Goal: Task Accomplishment & Management: Use online tool/utility

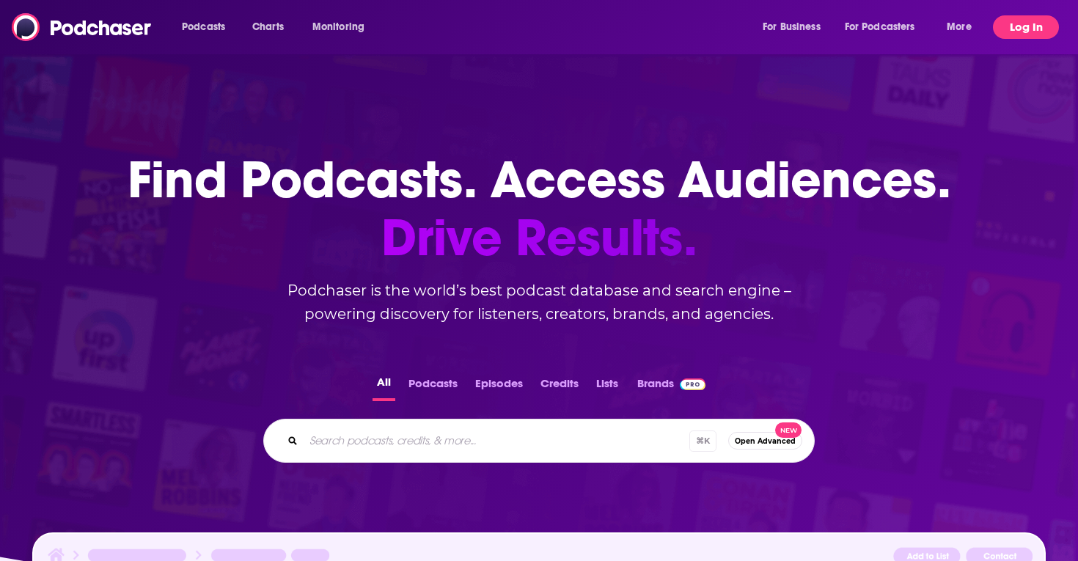
click at [1021, 23] on button "Log In" at bounding box center [1026, 26] width 66 height 23
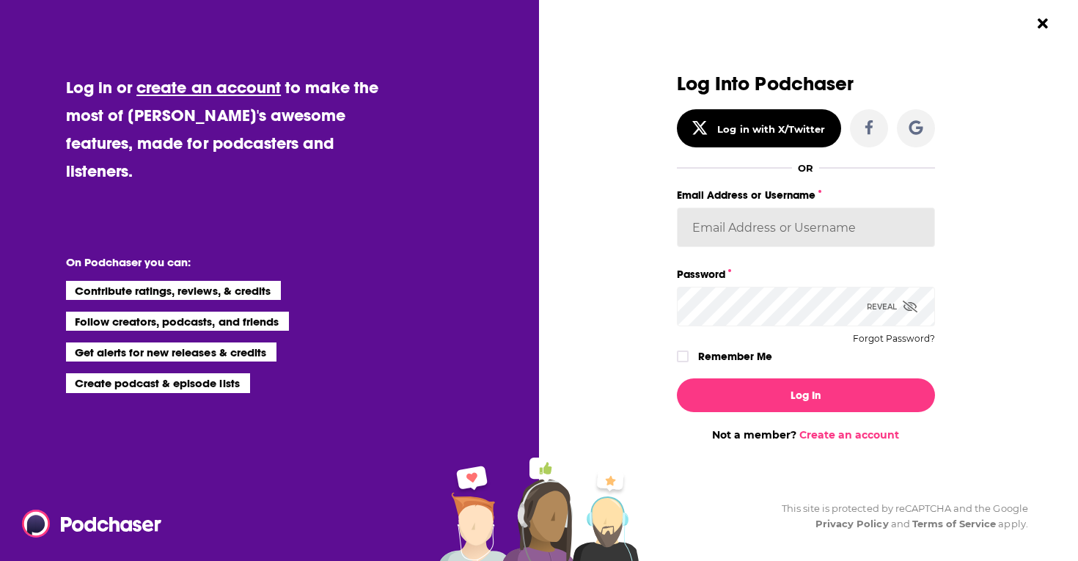
type input "sydneyk"
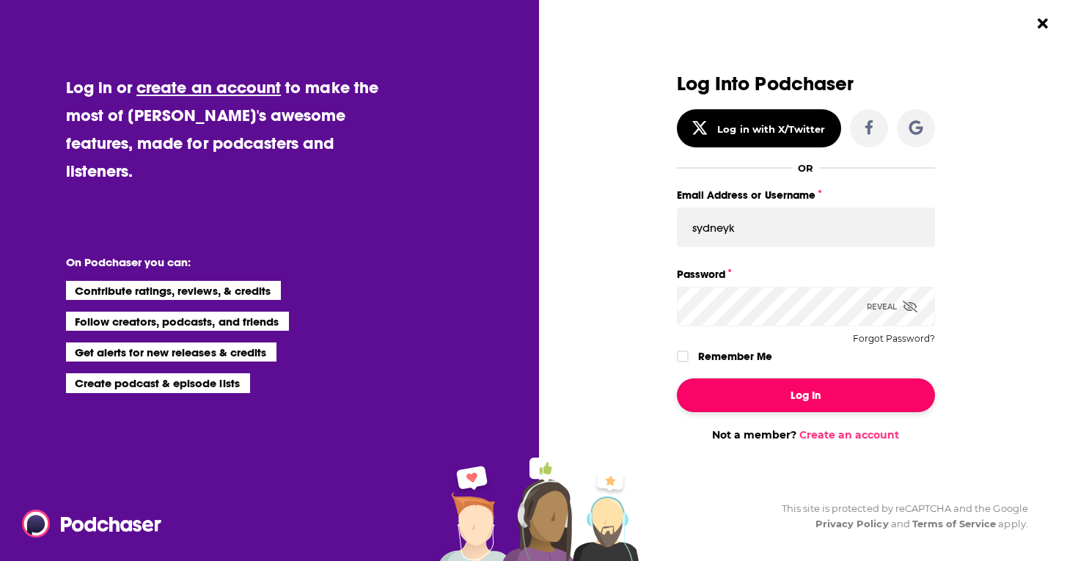
click at [813, 390] on button "Log In" at bounding box center [806, 395] width 258 height 34
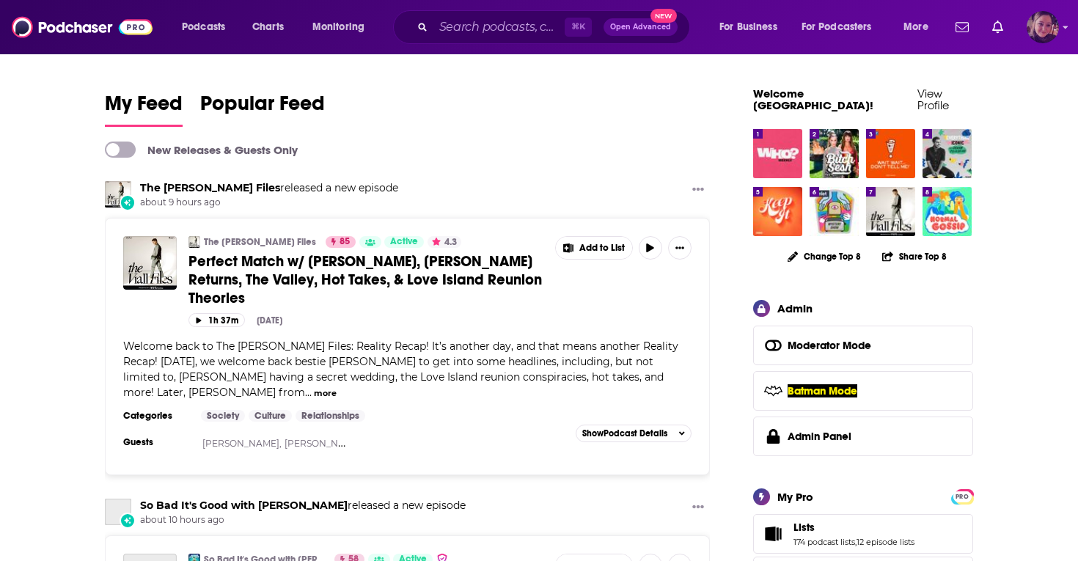
click at [1034, 34] on img "Logged in as Sydneyk" at bounding box center [1043, 27] width 32 height 32
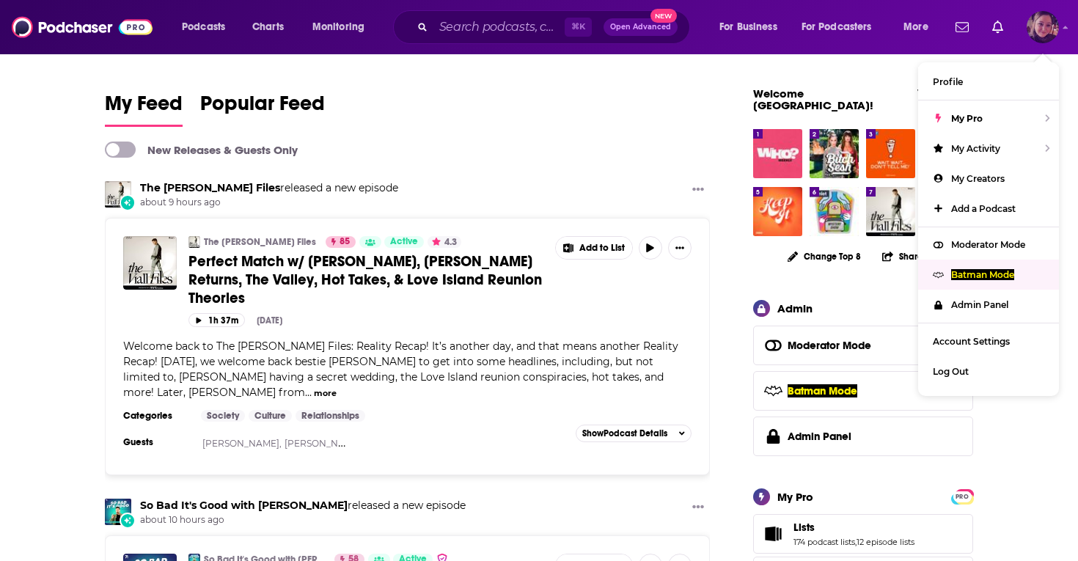
click at [955, 275] on p "Batman Mode" at bounding box center [982, 274] width 63 height 11
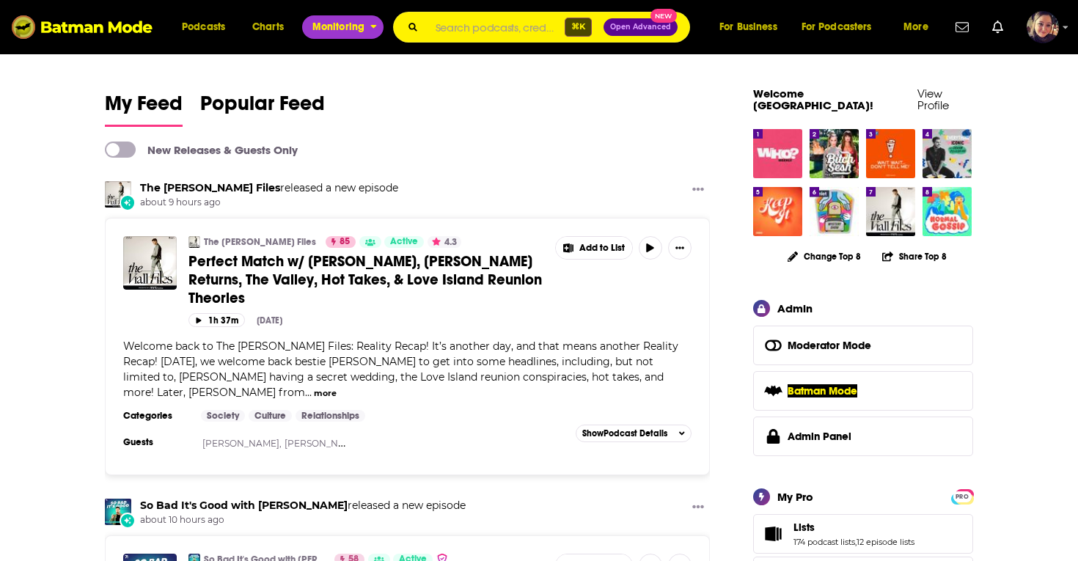
click at [331, 17] on span "Monitoring" at bounding box center [338, 27] width 52 height 21
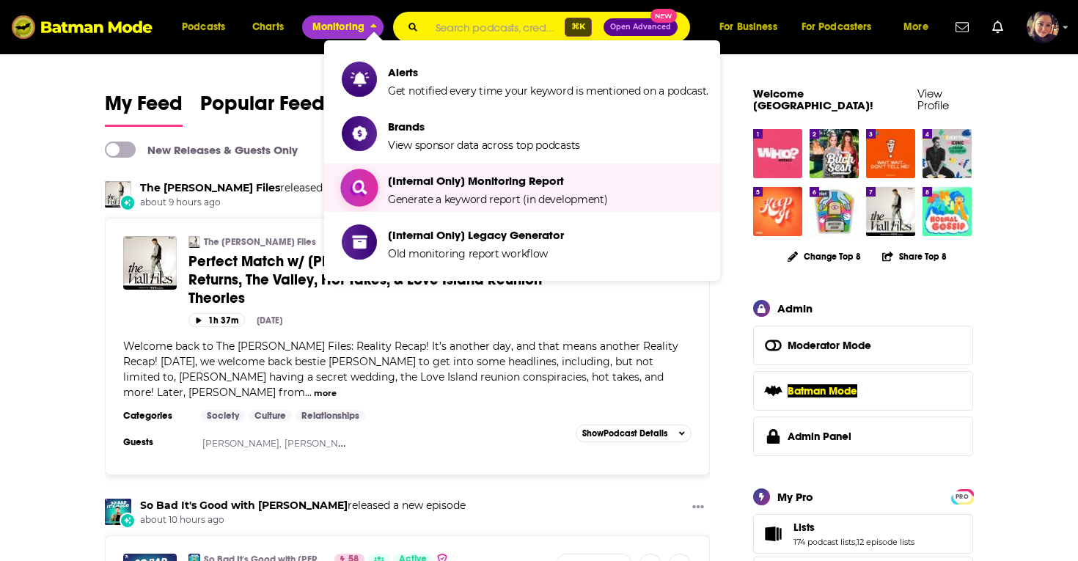
click at [422, 196] on span "Generate a keyword report (in development)" at bounding box center [497, 199] width 219 height 13
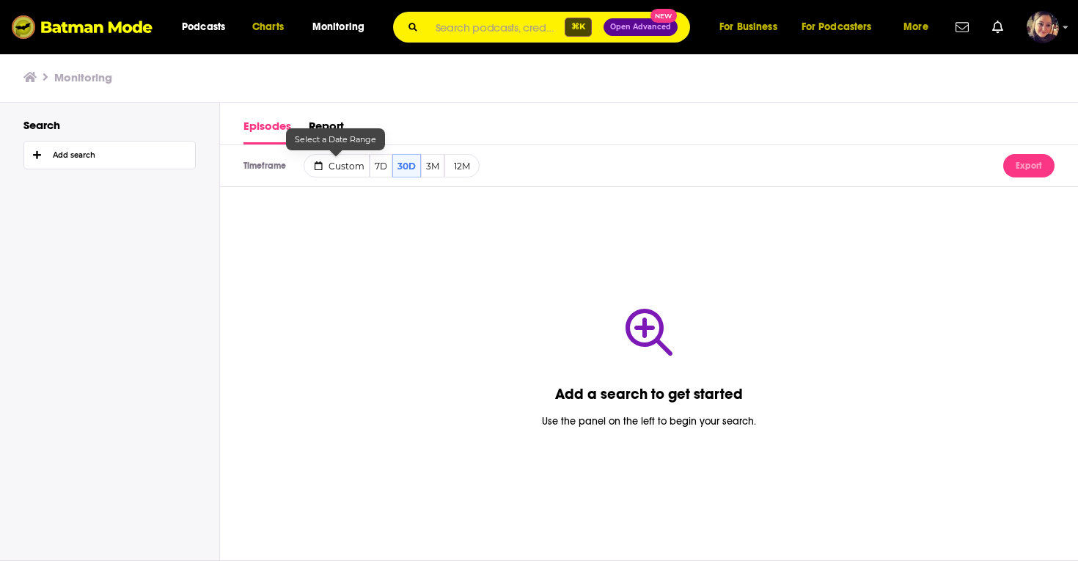
click at [332, 168] on span "Custom" at bounding box center [347, 166] width 36 height 11
select select "6"
select select "2025"
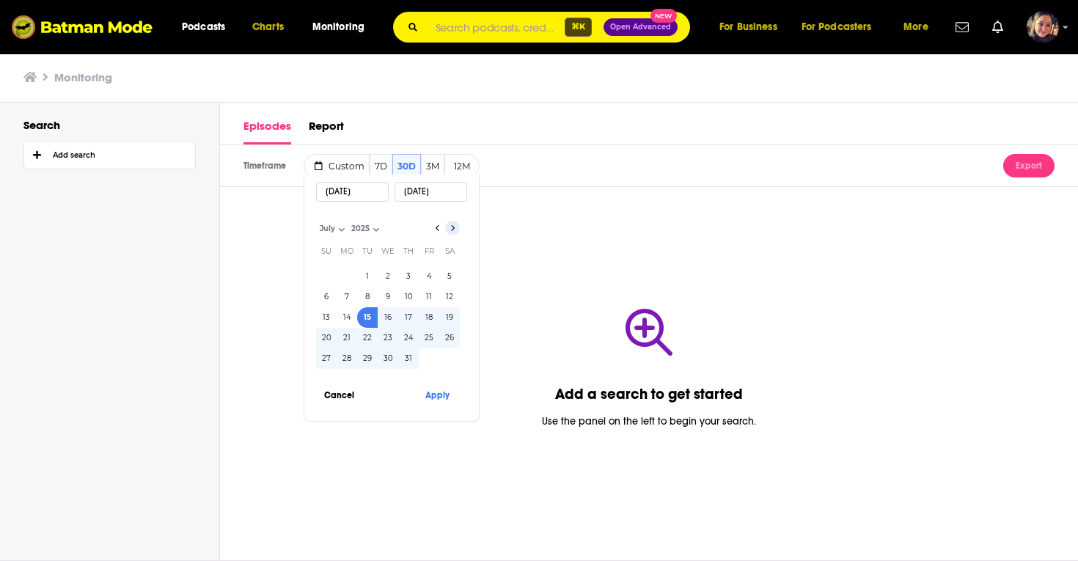
click at [454, 226] on icon "Go to next month" at bounding box center [453, 228] width 6 height 12
select select "7"
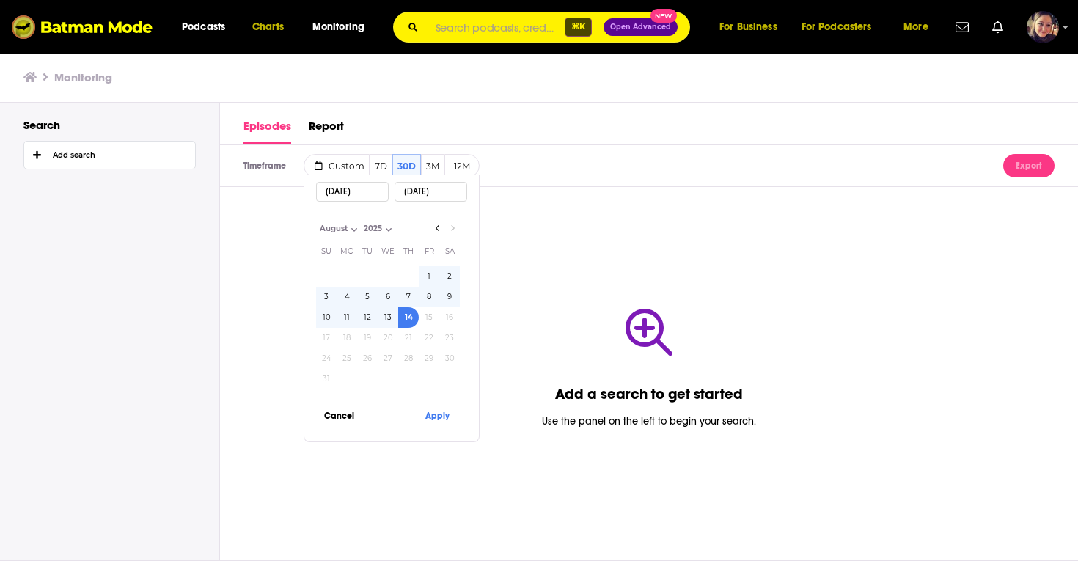
click at [410, 270] on td at bounding box center [408, 276] width 21 height 21
click at [403, 314] on button "14" at bounding box center [408, 317] width 21 height 21
type input "[DATE]"
click at [436, 232] on icon "Go to previous month" at bounding box center [438, 228] width 6 height 12
select select "6"
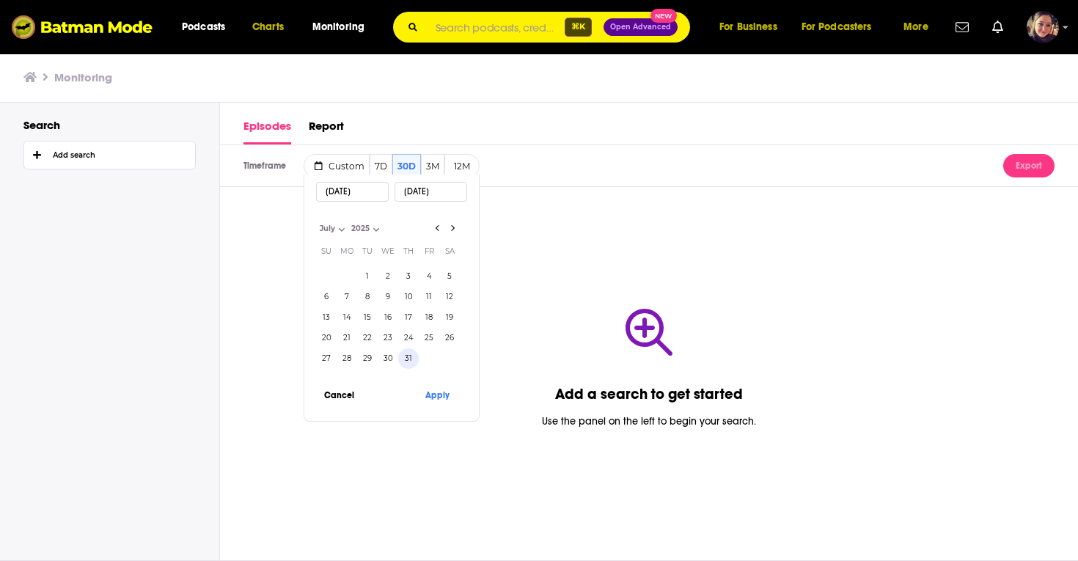
click at [405, 356] on button "31" at bounding box center [408, 358] width 21 height 21
type input "[DATE]"
click at [455, 227] on icon "Go to next month" at bounding box center [453, 228] width 6 height 12
select select "7"
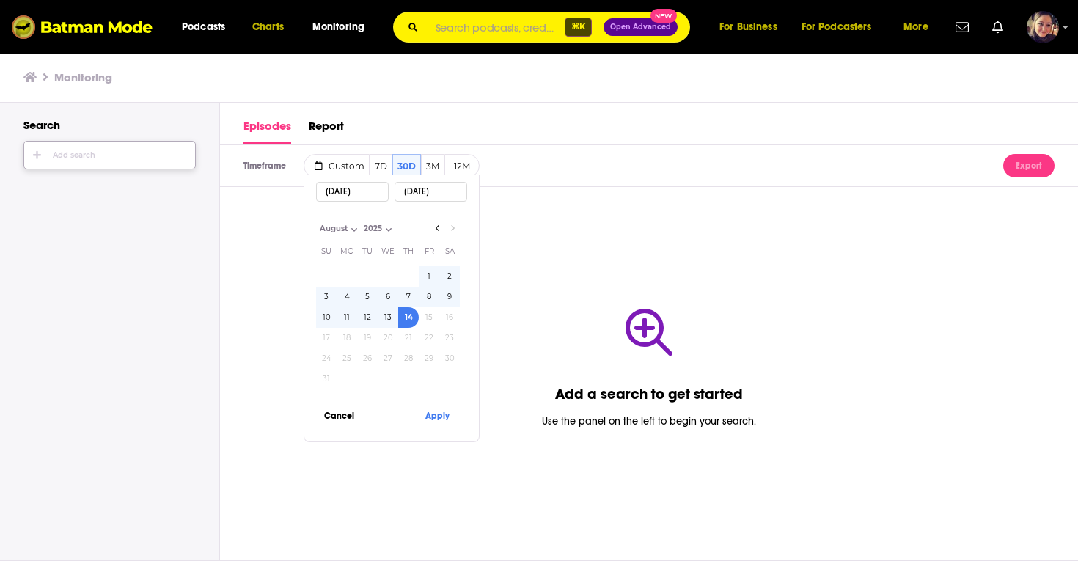
click at [95, 157] on div "Add search" at bounding box center [74, 155] width 43 height 9
click at [60, 210] on input "text" at bounding box center [111, 215] width 194 height 21
type input "[PERSON_NAME] [PERSON_NAME]"
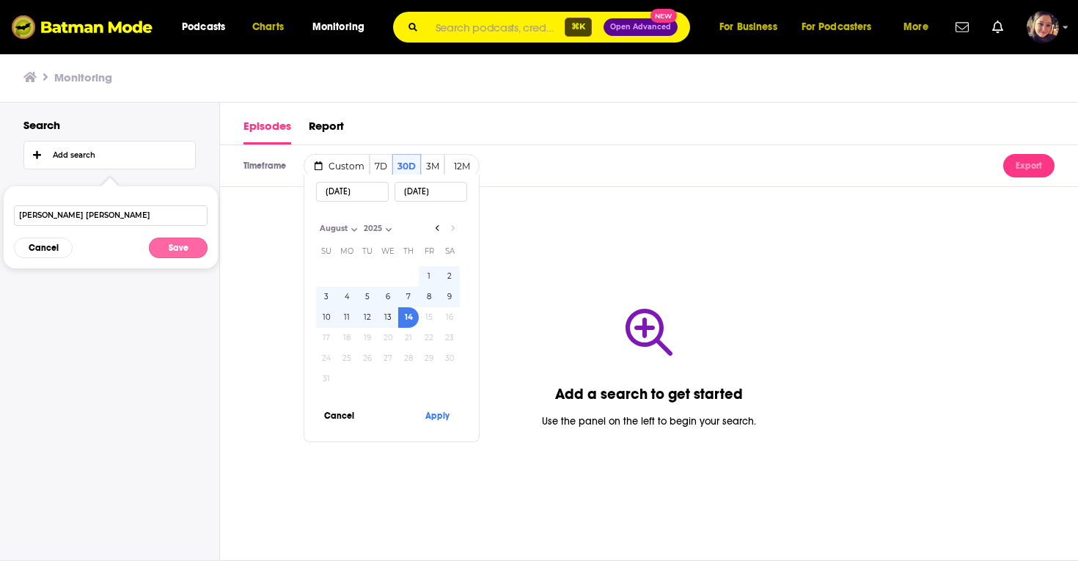
click at [184, 249] on button "Save" at bounding box center [178, 248] width 59 height 21
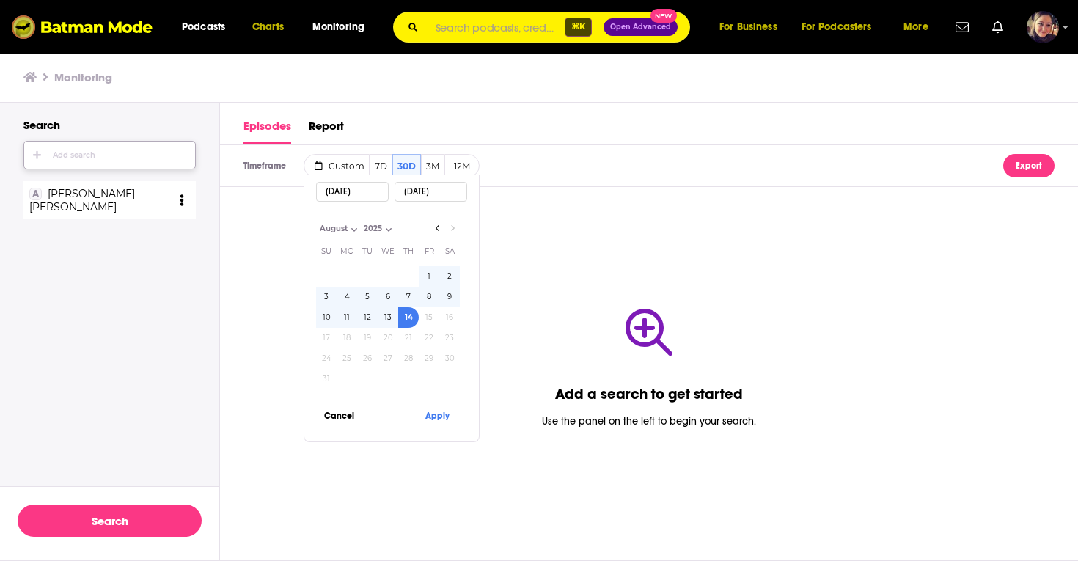
click at [82, 159] on div "Add search" at bounding box center [74, 155] width 43 height 9
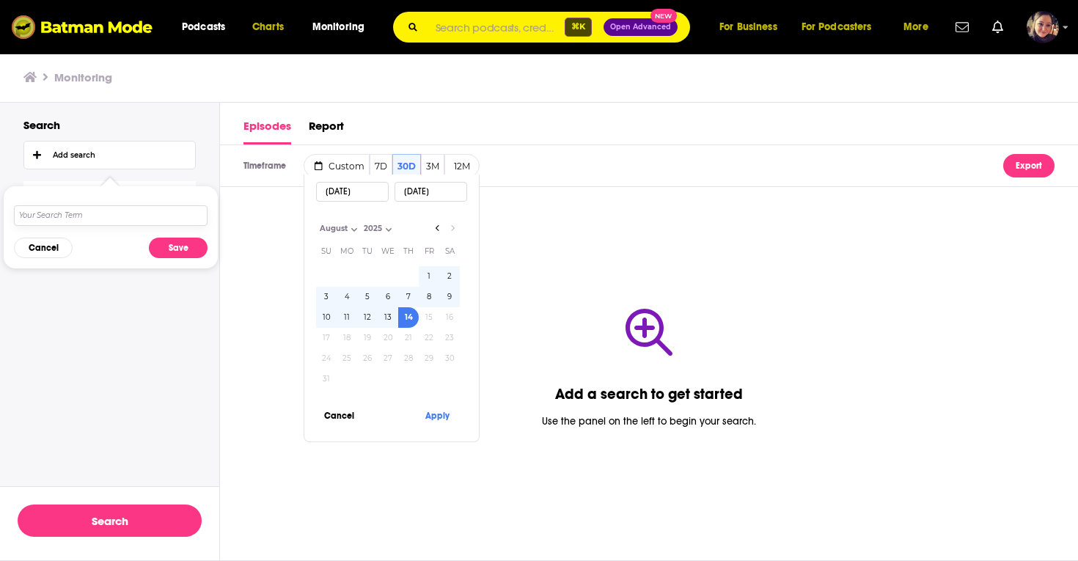
click at [78, 214] on input "text" at bounding box center [111, 215] width 194 height 21
type input "[PERSON_NAME]"
click at [180, 251] on button "Save" at bounding box center [178, 248] width 59 height 21
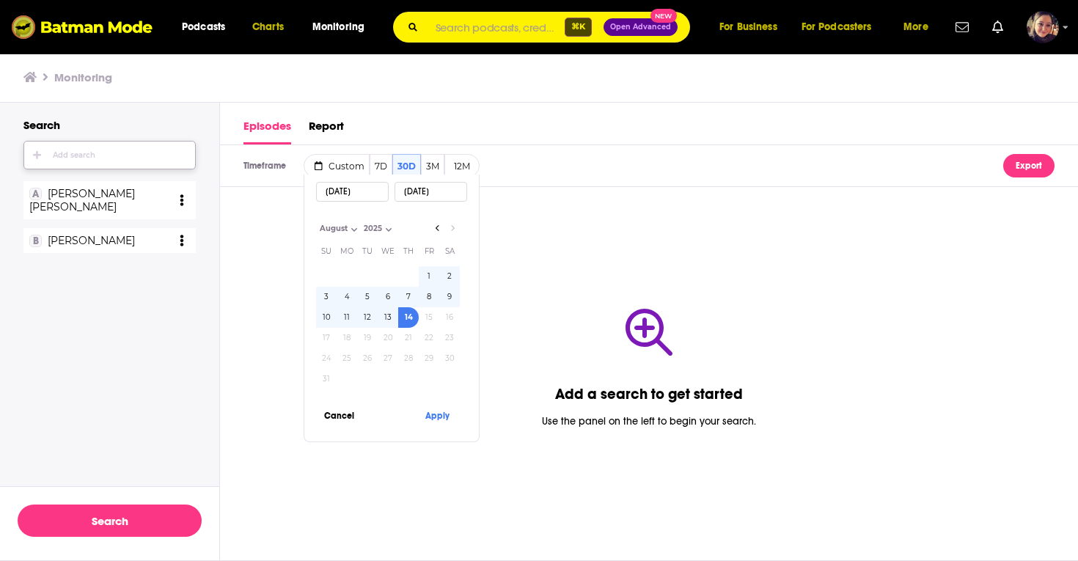
click at [66, 155] on div "Add search" at bounding box center [74, 155] width 43 height 9
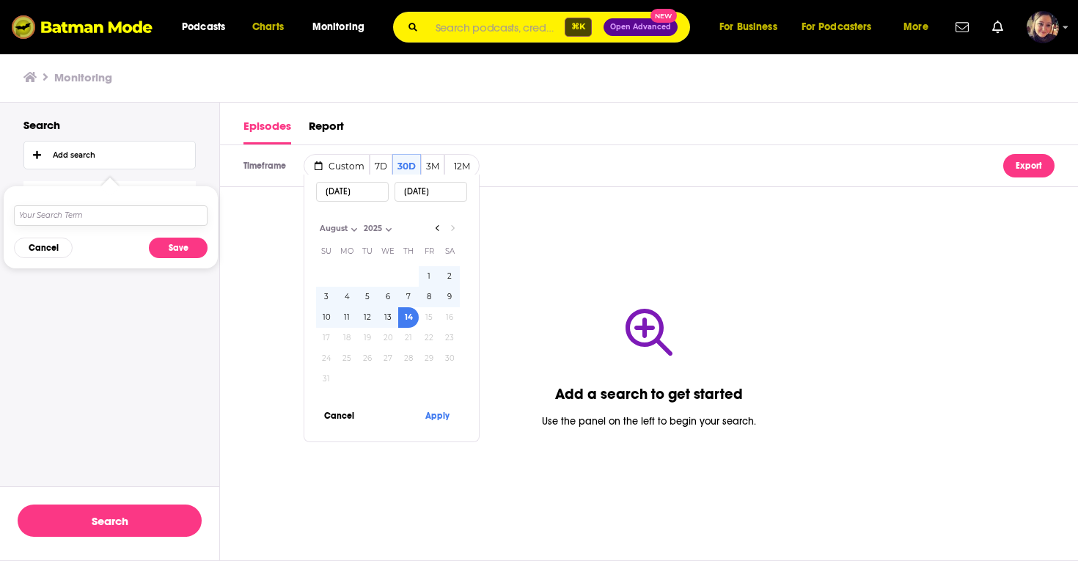
click at [93, 213] on input "text" at bounding box center [111, 215] width 194 height 21
type input "[PERSON_NAME] Higher Education"
click at [180, 246] on button "Save" at bounding box center [178, 248] width 59 height 21
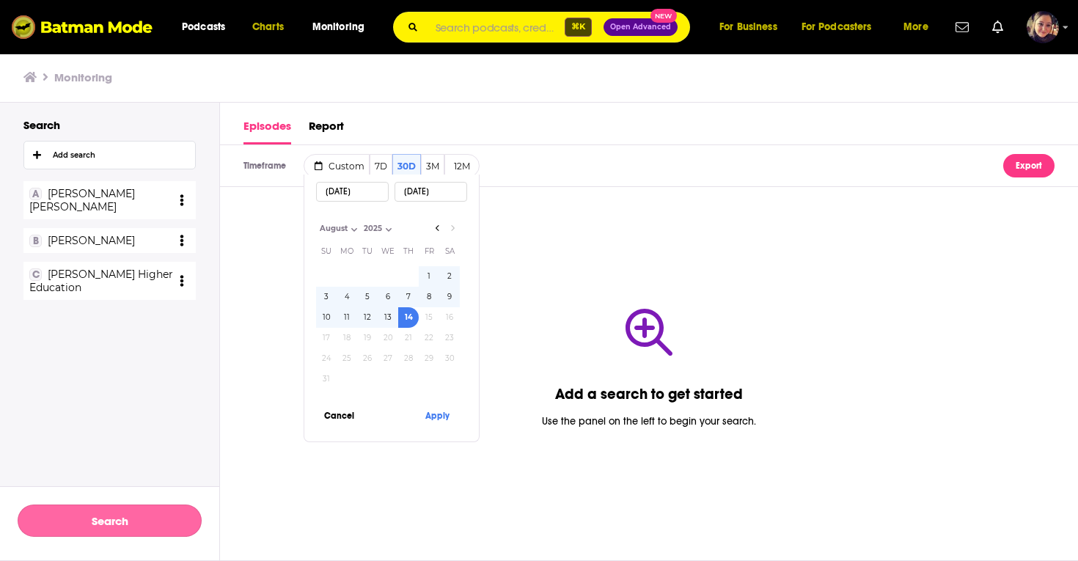
click at [108, 519] on button "Search" at bounding box center [110, 521] width 184 height 32
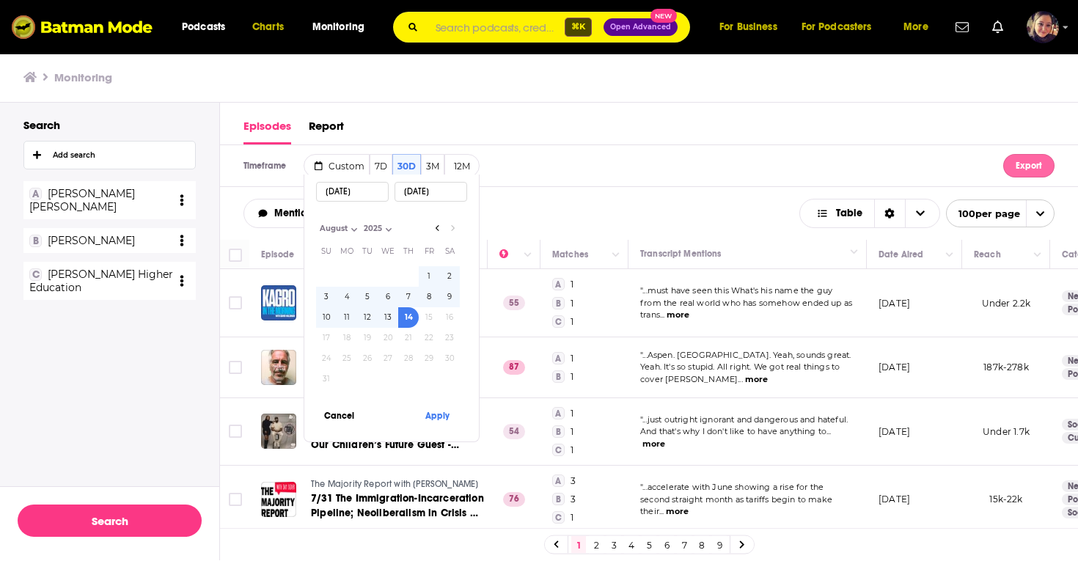
click at [1030, 163] on button "Export" at bounding box center [1028, 165] width 51 height 23
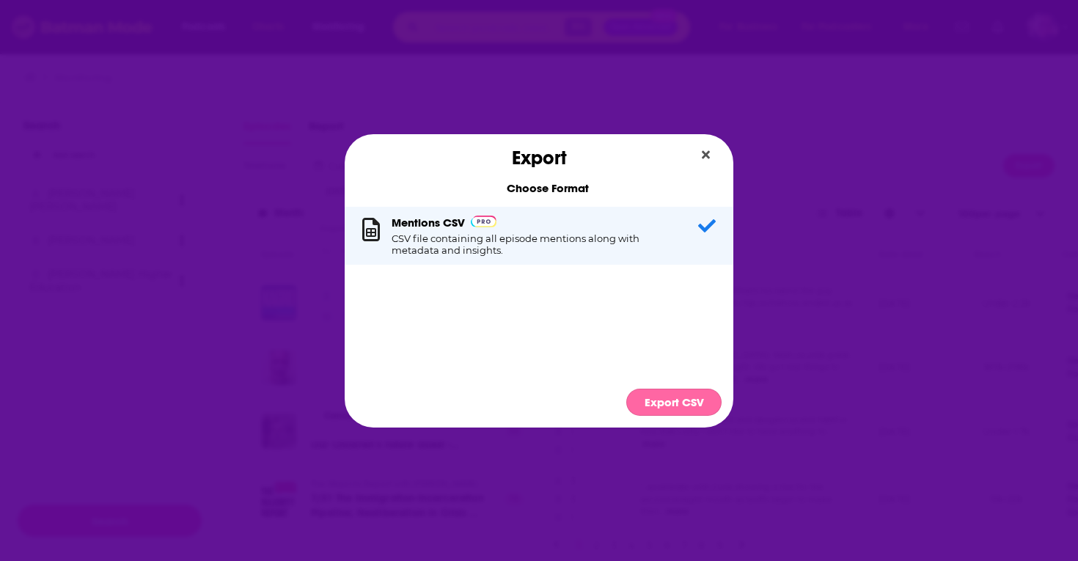
click at [674, 403] on button "Export CSV" at bounding box center [673, 402] width 95 height 27
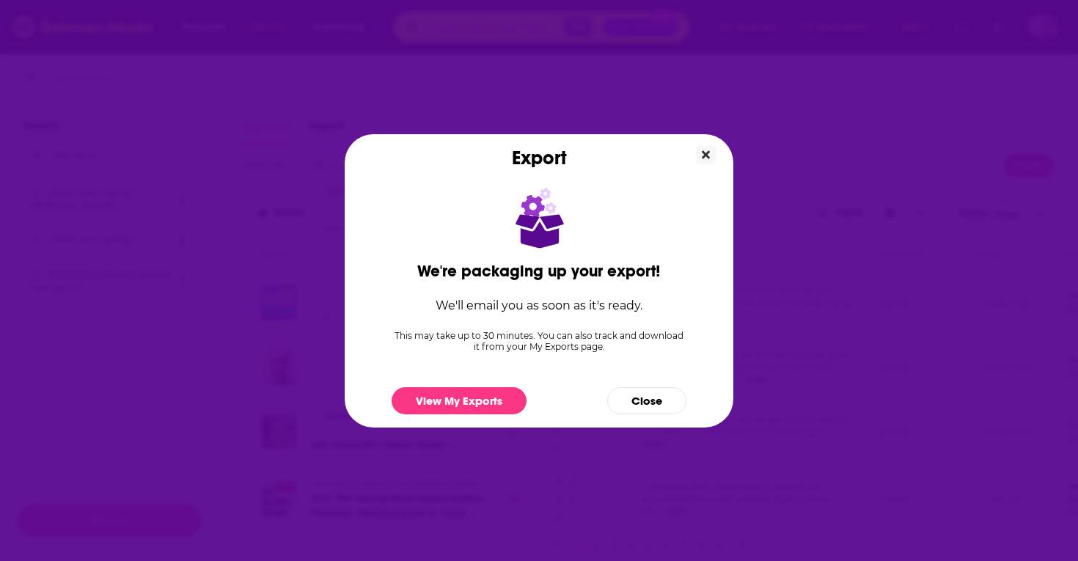
click at [711, 147] on button "Close" at bounding box center [706, 155] width 20 height 18
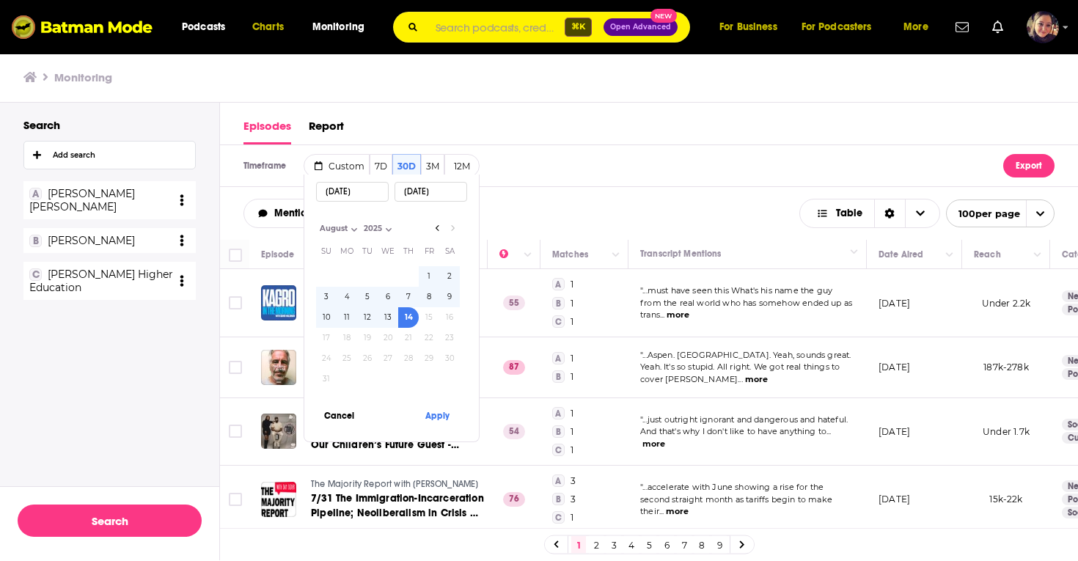
click at [183, 194] on icon "open menu" at bounding box center [182, 200] width 4 height 12
click at [139, 277] on button "Delete" at bounding box center [139, 277] width 88 height 32
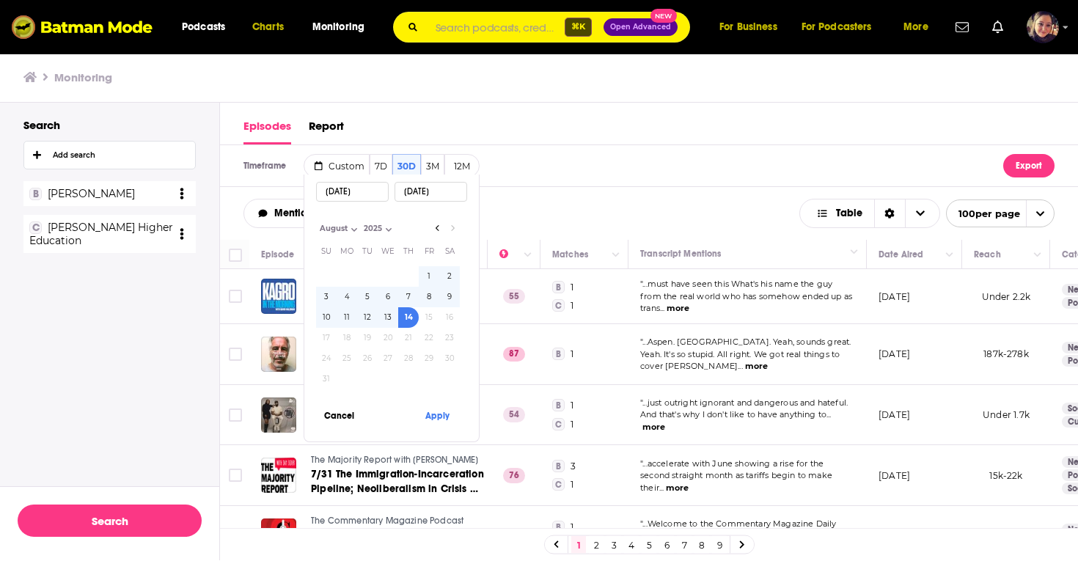
click at [182, 192] on icon "open menu" at bounding box center [182, 194] width 4 height 12
click at [144, 279] on button "Delete" at bounding box center [139, 277] width 88 height 32
click at [180, 194] on icon "open menu" at bounding box center [182, 200] width 4 height 12
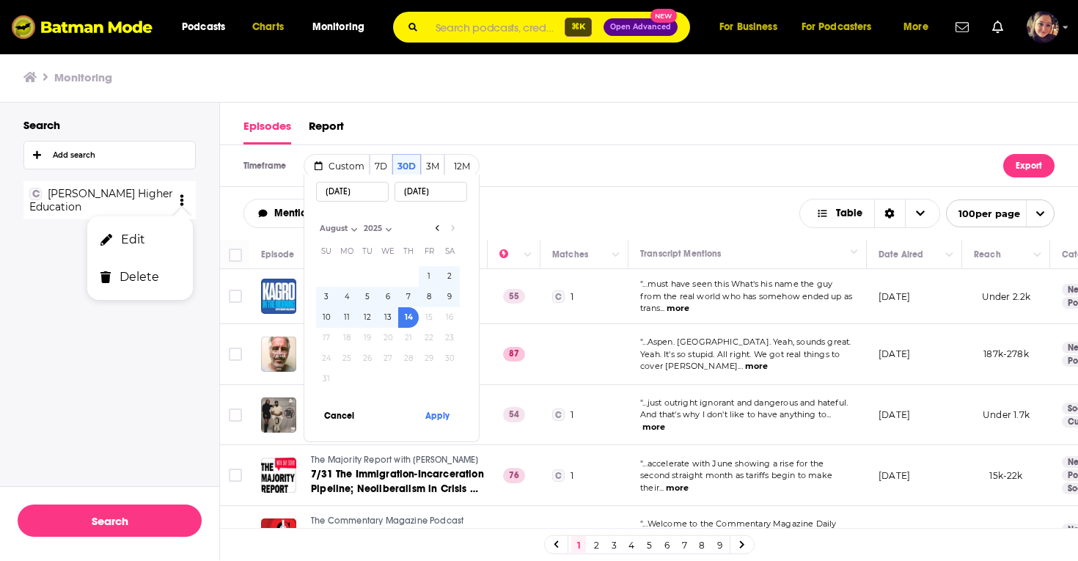
click at [149, 274] on button "Delete" at bounding box center [139, 277] width 88 height 32
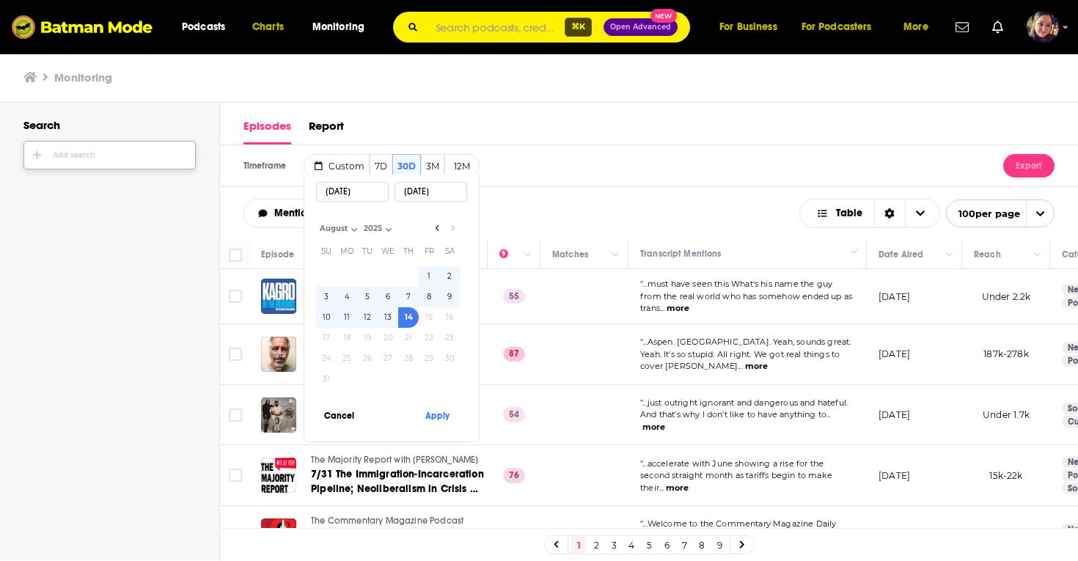
click at [98, 161] on span "white_button-icon Add search" at bounding box center [109, 155] width 171 height 27
click at [84, 218] on input "text" at bounding box center [111, 215] width 194 height 21
type input "[PERSON_NAME]"
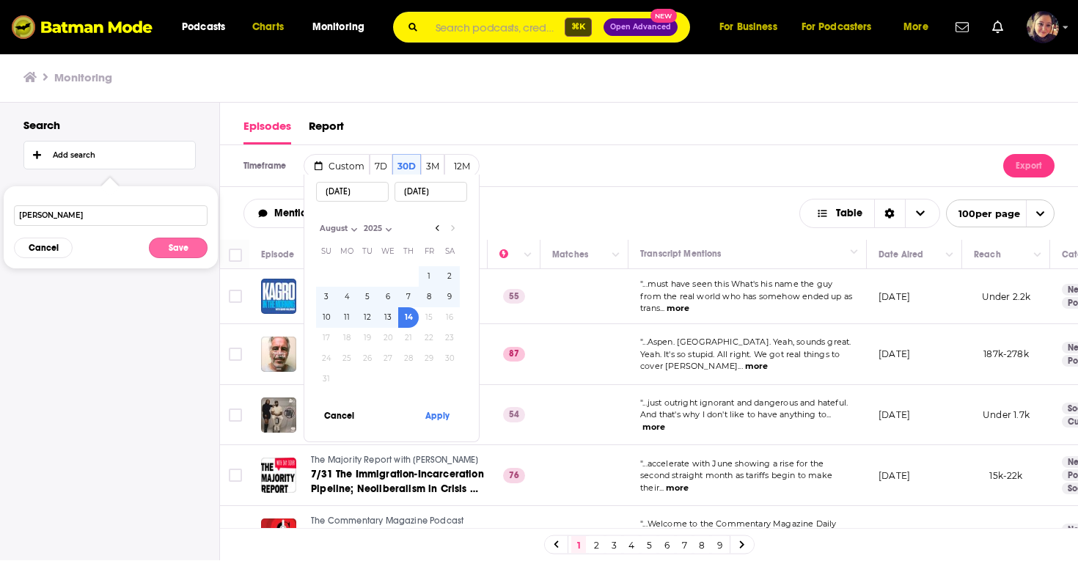
click at [174, 245] on button "Save" at bounding box center [178, 248] width 59 height 21
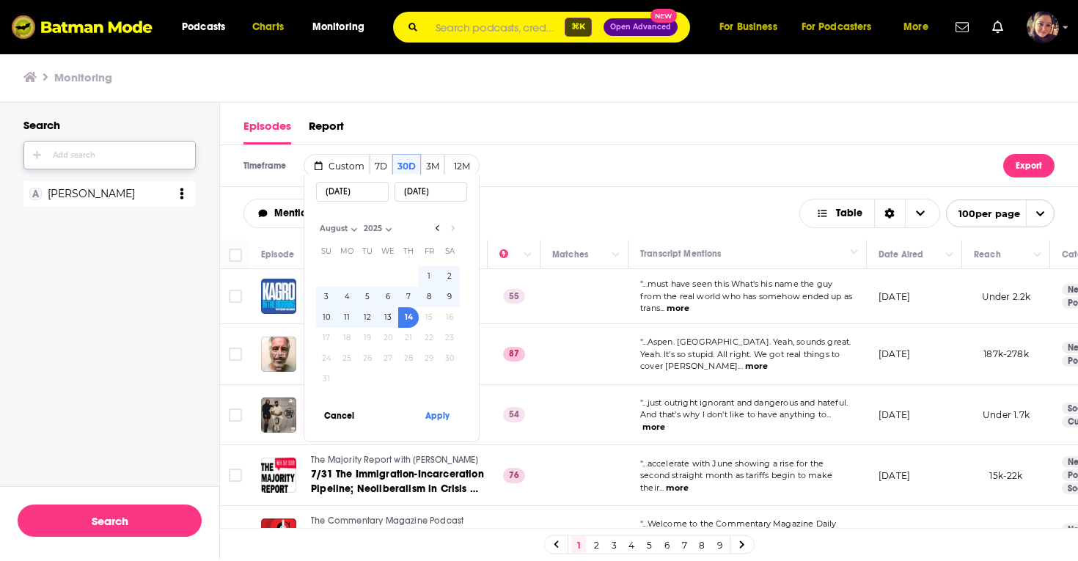
click at [61, 150] on span "white_button-icon Add search" at bounding box center [109, 155] width 171 height 27
click at [103, 213] on input "text" at bounding box center [111, 215] width 194 height 21
paste input "[PERSON_NAME]"
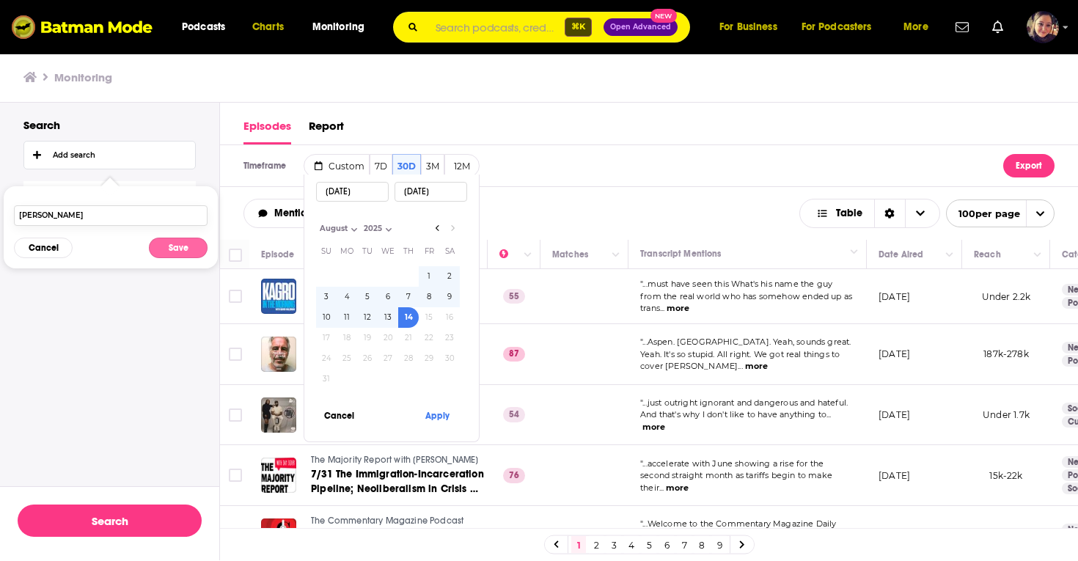
type input "[PERSON_NAME]"
click at [177, 248] on button "Save" at bounding box center [178, 248] width 59 height 21
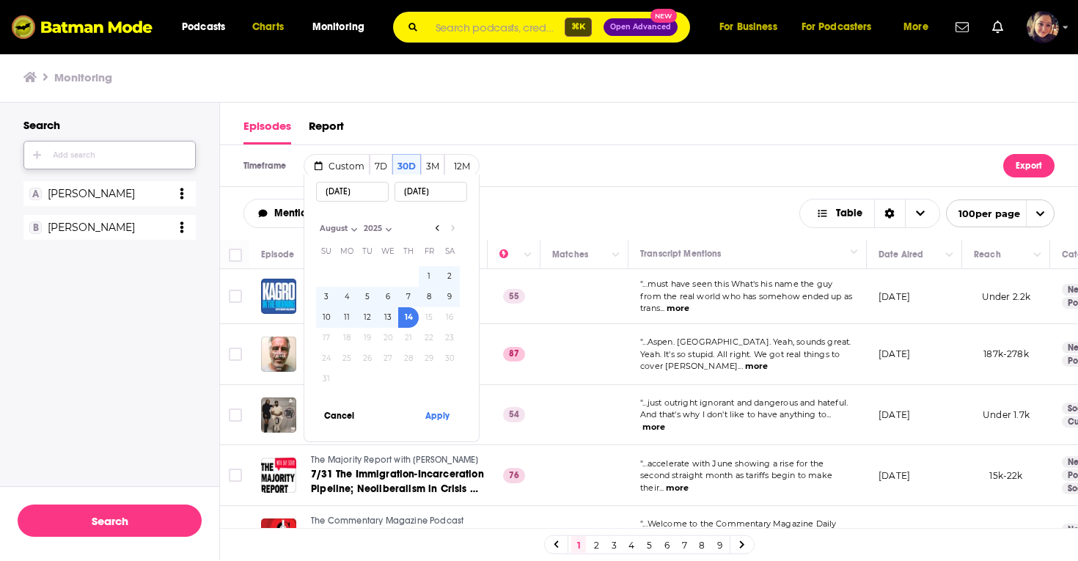
click at [89, 160] on span "white_button-icon Add search" at bounding box center [109, 155] width 171 height 27
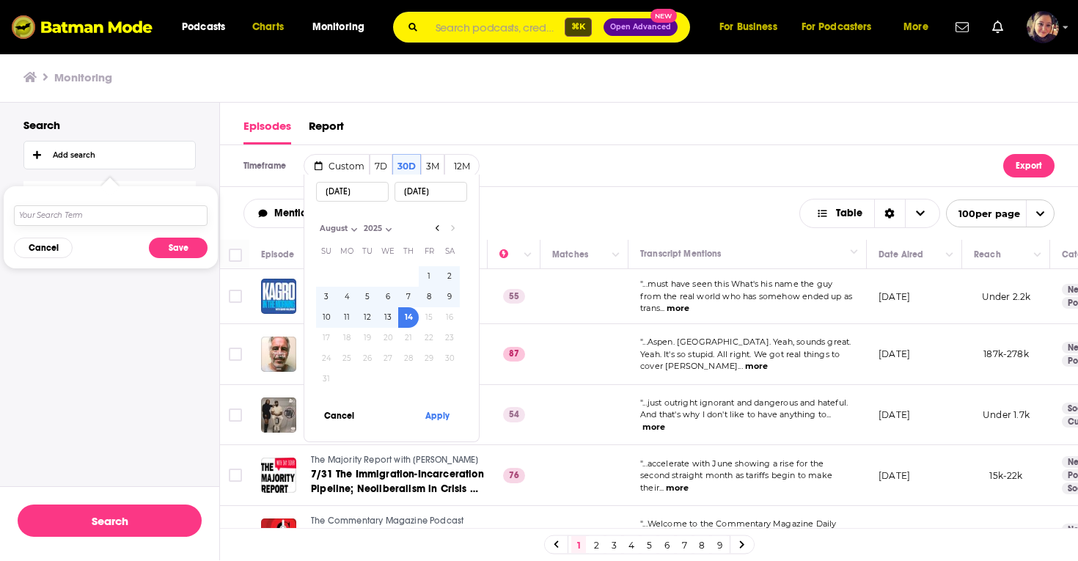
click at [100, 208] on input "text" at bounding box center [111, 215] width 194 height 21
paste input "[PERSON_NAME]"
type input "[PERSON_NAME]"
click at [172, 241] on button "Save" at bounding box center [178, 248] width 59 height 21
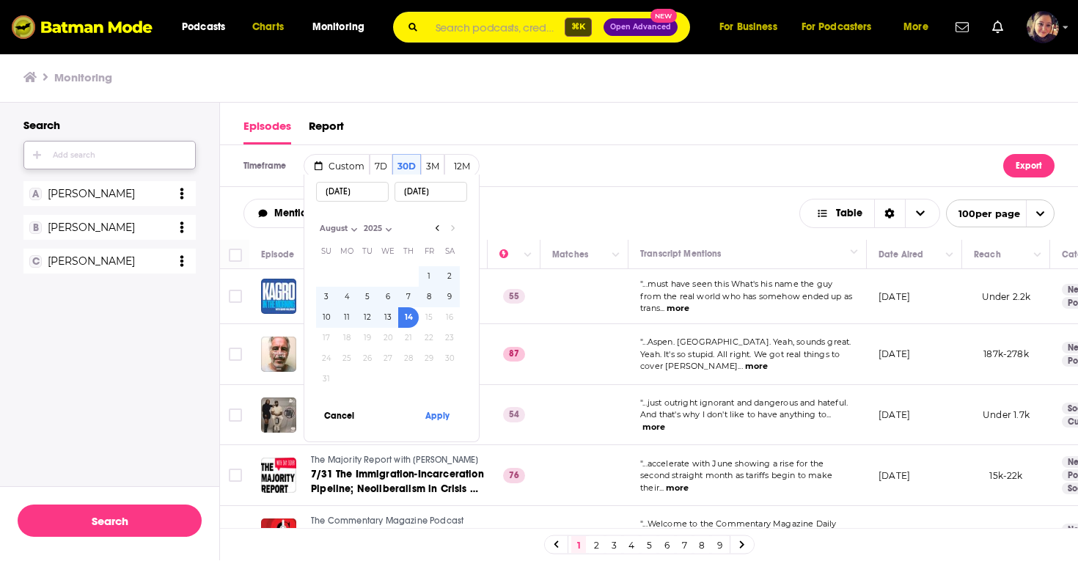
click at [88, 160] on span "Add search" at bounding box center [74, 155] width 43 height 9
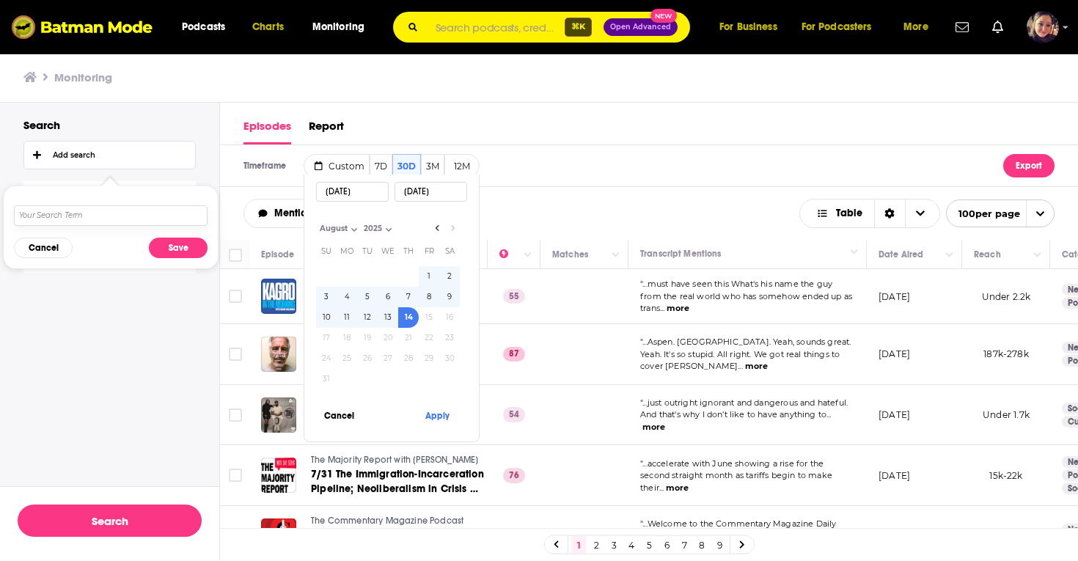
click at [96, 210] on input "text" at bounding box center [111, 215] width 194 height 21
paste input "[PERSON_NAME]"
type input "[PERSON_NAME]"
click at [182, 254] on button "Save" at bounding box center [178, 248] width 59 height 21
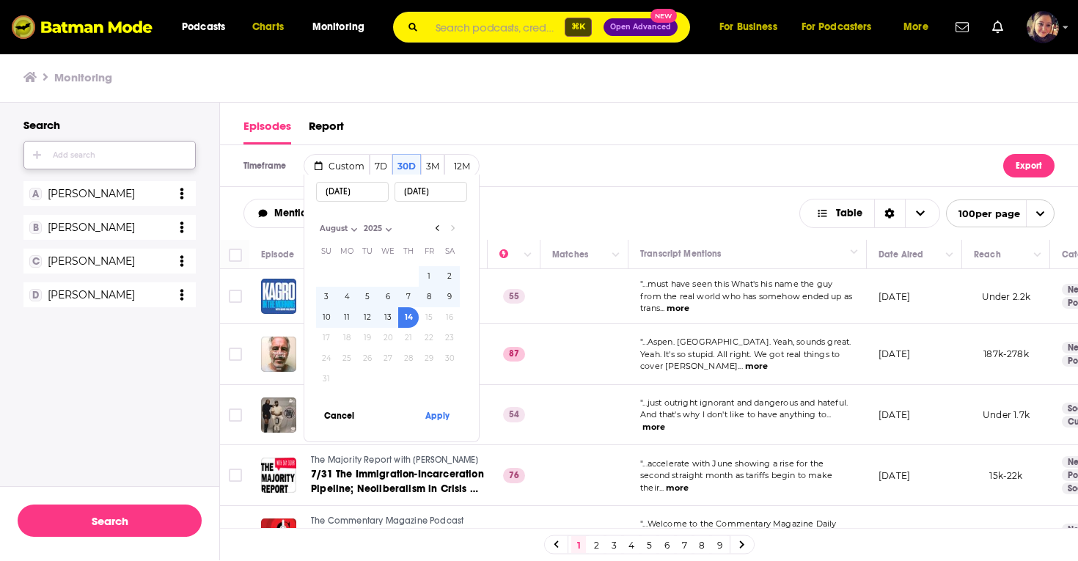
click at [89, 158] on div "Add search" at bounding box center [74, 155] width 43 height 9
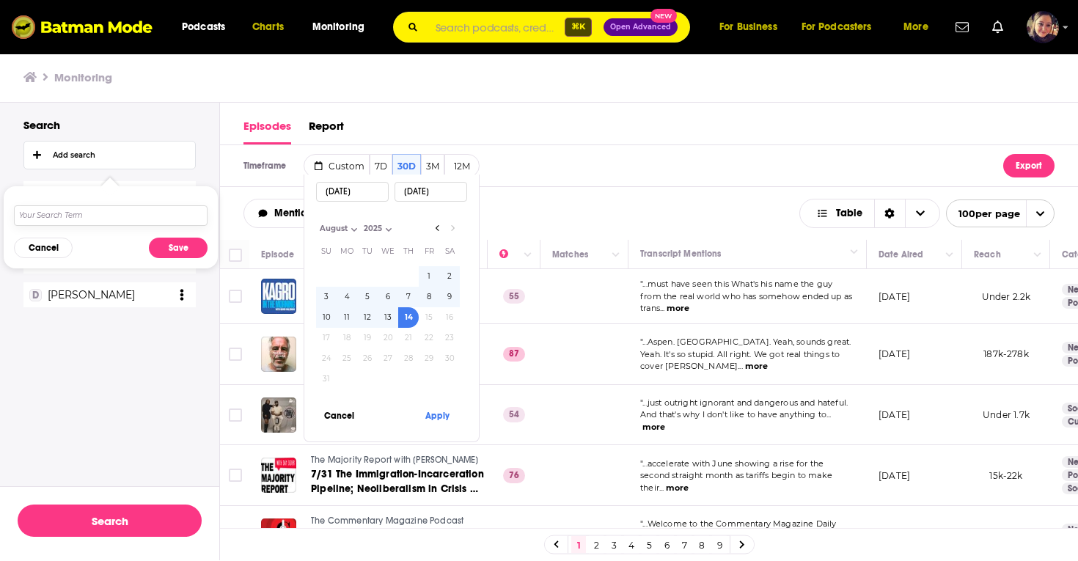
click at [78, 216] on input "text" at bounding box center [111, 215] width 194 height 21
type input "[PERSON_NAME]"
click at [186, 247] on button "Save" at bounding box center [178, 248] width 59 height 21
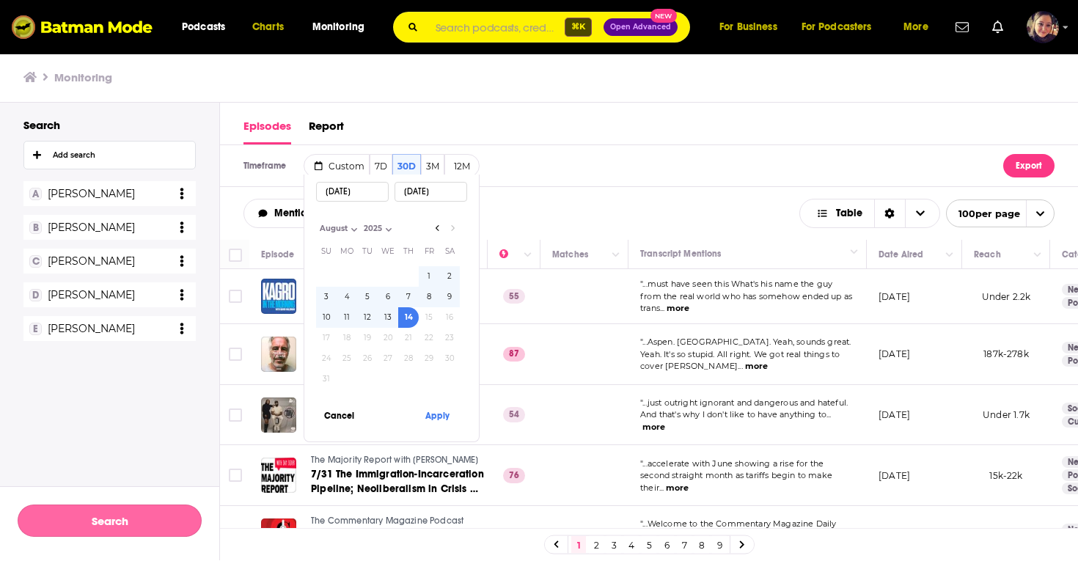
click at [110, 519] on button "Search" at bounding box center [110, 521] width 184 height 32
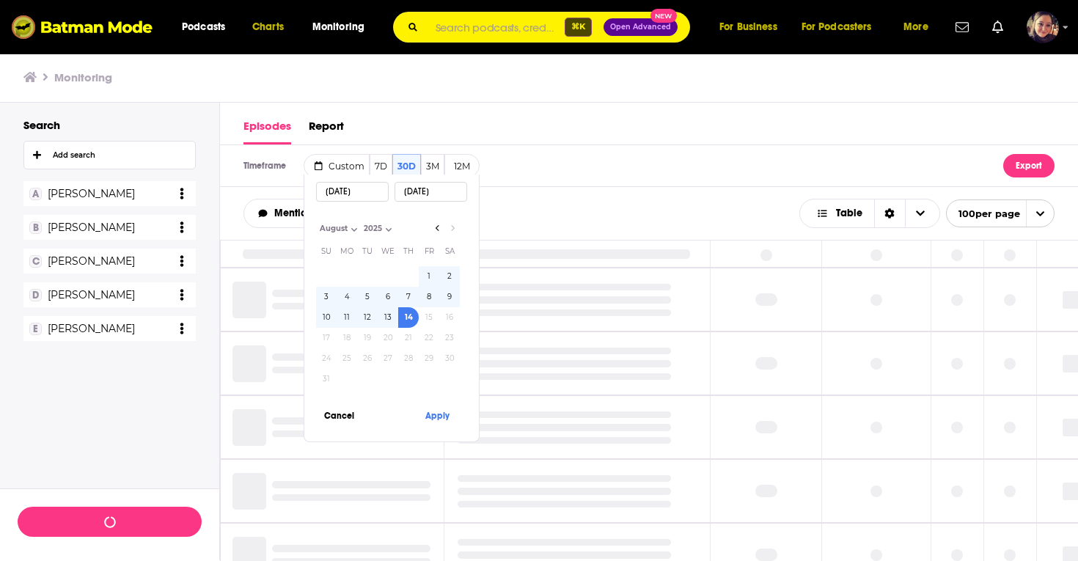
click at [598, 211] on div "Mention Count" at bounding box center [521, 213] width 556 height 29
click at [439, 417] on button "Apply" at bounding box center [437, 415] width 44 height 27
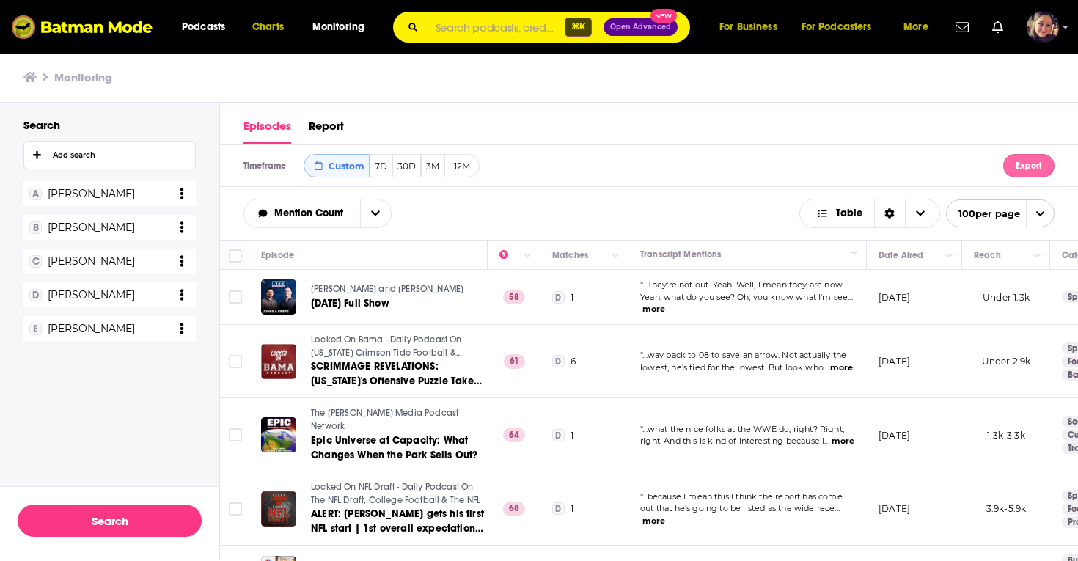
click at [1034, 169] on button "Export" at bounding box center [1028, 165] width 51 height 23
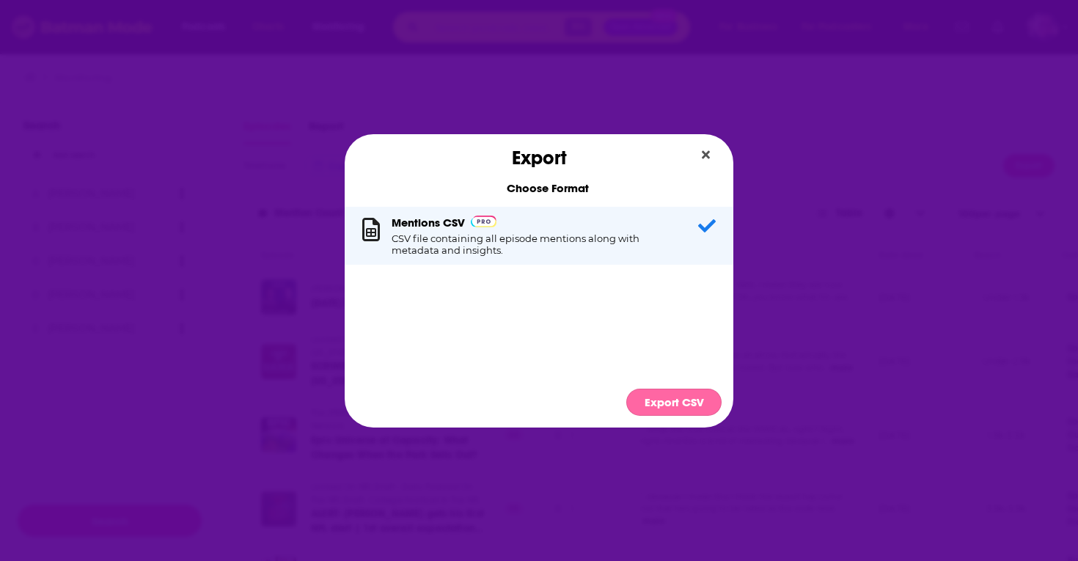
click at [676, 405] on button "Export CSV" at bounding box center [673, 402] width 95 height 27
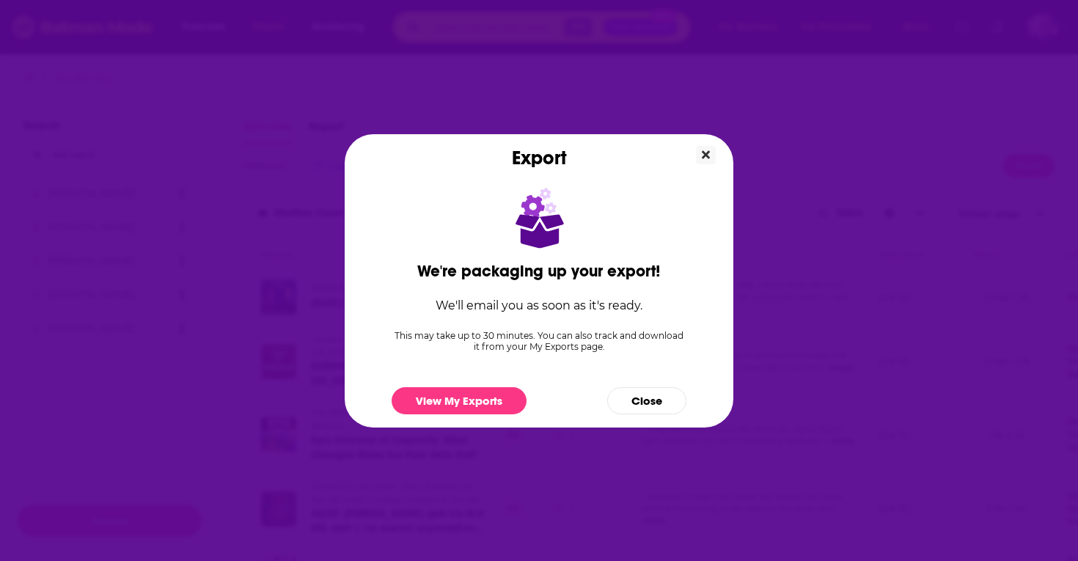
click at [711, 157] on button "Close" at bounding box center [706, 155] width 20 height 18
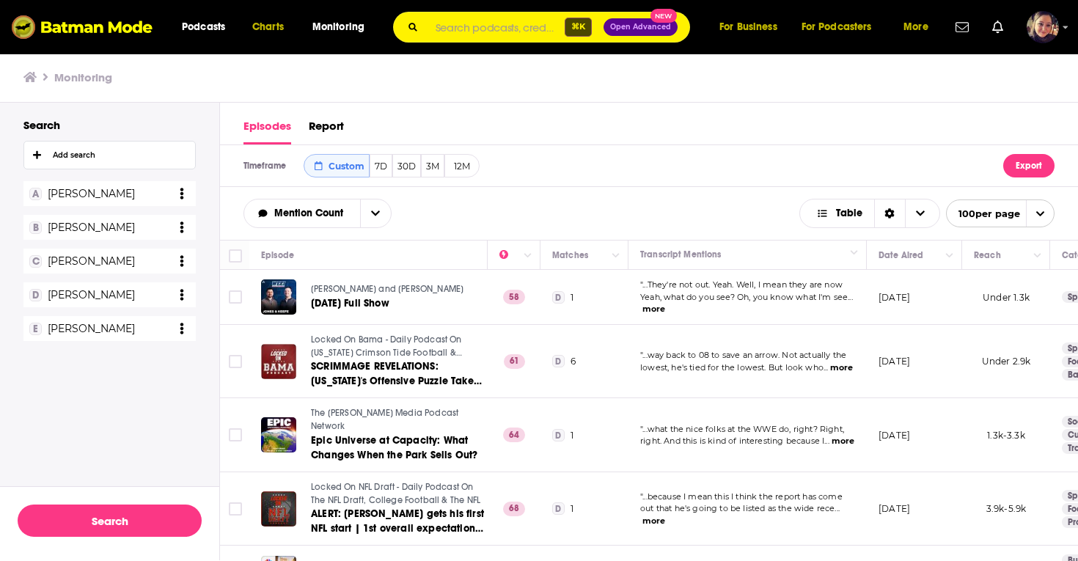
click at [182, 192] on icon "open menu" at bounding box center [182, 194] width 4 height 12
click at [147, 272] on button "Delete" at bounding box center [139, 277] width 88 height 32
click at [182, 193] on icon "open menu" at bounding box center [182, 194] width 4 height 12
click at [153, 273] on button "Delete" at bounding box center [139, 277] width 88 height 32
click at [182, 191] on icon "open menu" at bounding box center [182, 194] width 4 height 12
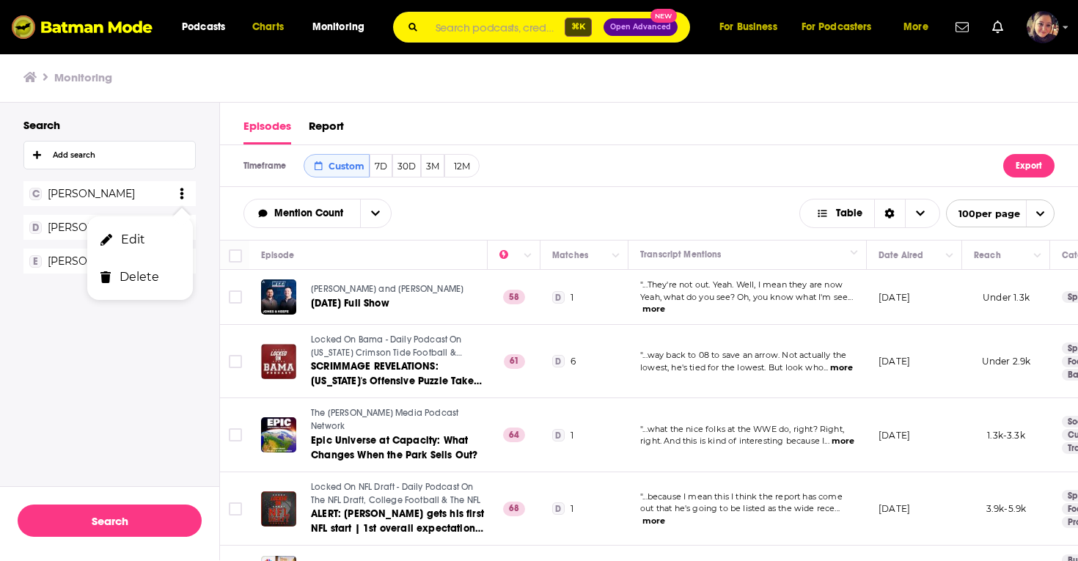
click at [153, 270] on button "Delete" at bounding box center [139, 277] width 88 height 32
click at [181, 194] on icon "open menu" at bounding box center [182, 194] width 4 height 12
click at [137, 277] on button "Delete" at bounding box center [139, 277] width 88 height 32
click at [180, 189] on icon "open menu" at bounding box center [182, 194] width 4 height 12
click at [146, 271] on button "Delete" at bounding box center [139, 277] width 88 height 32
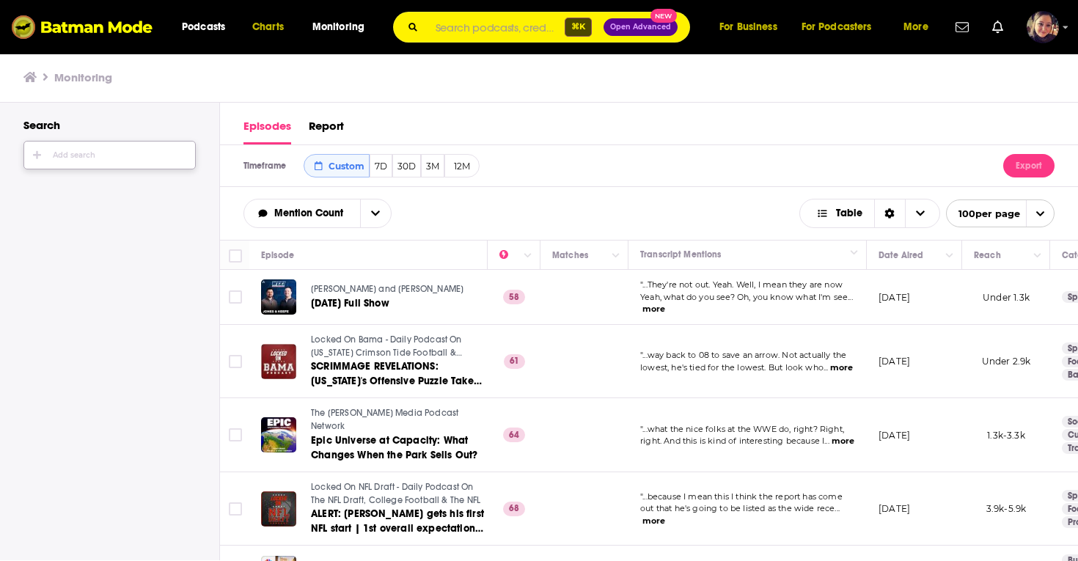
click at [101, 153] on span "white_button-icon Add search" at bounding box center [109, 155] width 171 height 27
click at [68, 219] on input "text" at bounding box center [111, 215] width 194 height 21
type input "at and t ceo"
click at [187, 246] on button "Save" at bounding box center [178, 248] width 59 height 21
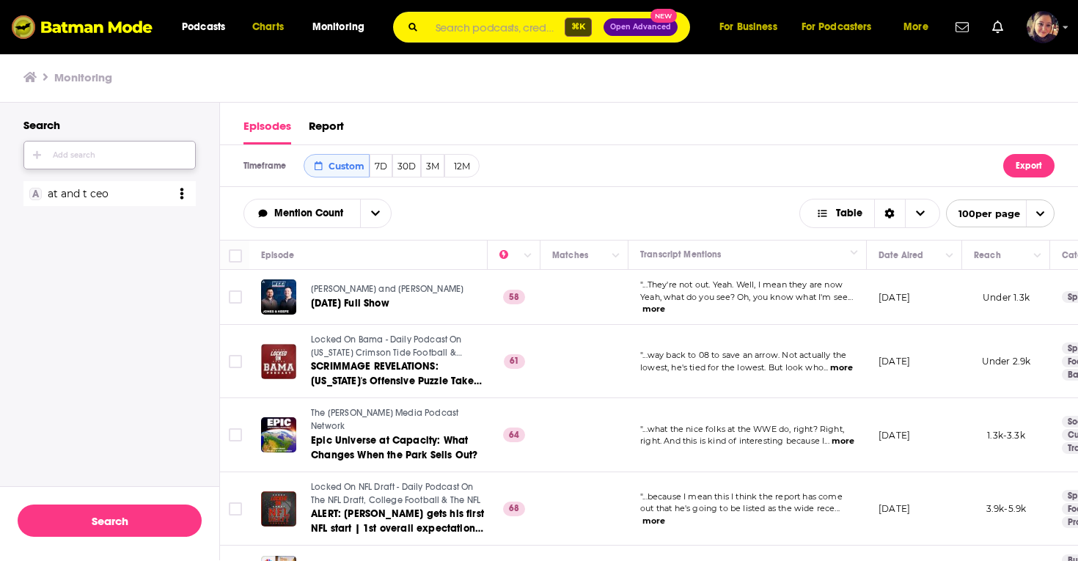
click at [103, 155] on span "white_button-icon Add search" at bounding box center [109, 155] width 171 height 27
click at [99, 214] on input "text" at bounding box center [111, 215] width 194 height 21
type input "t mobile ceo"
click at [180, 248] on button "Save" at bounding box center [178, 248] width 59 height 21
click at [92, 157] on div "Add search" at bounding box center [74, 155] width 43 height 9
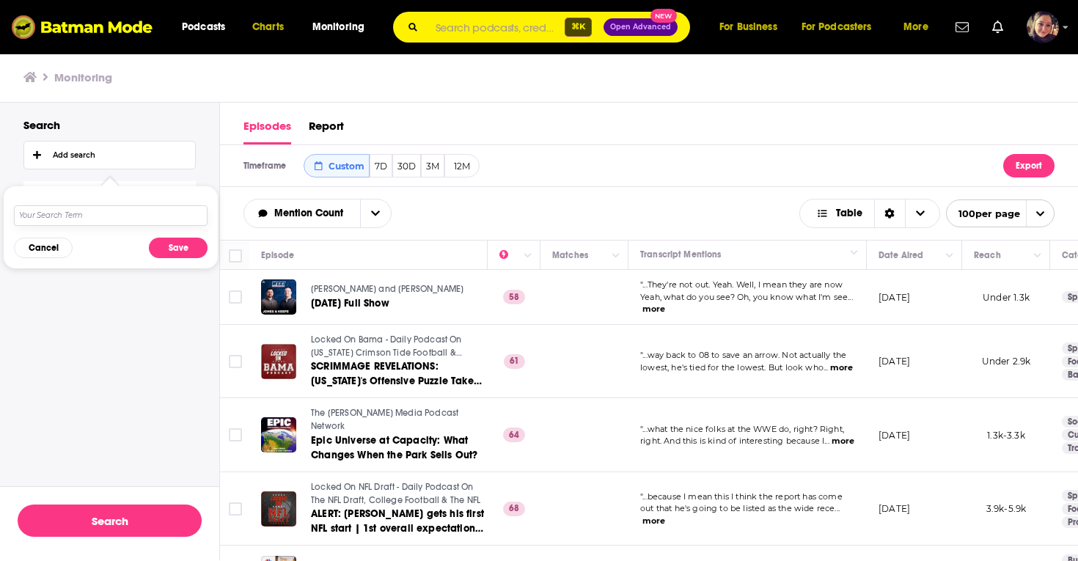
click at [62, 221] on input "text" at bounding box center [111, 215] width 194 height 21
type input "verizon ceo"
click at [185, 252] on button "Save" at bounding box center [178, 248] width 59 height 21
click at [104, 151] on span "white_button-icon Add search" at bounding box center [109, 155] width 171 height 27
click at [106, 213] on input "text" at bounding box center [111, 215] width 194 height 21
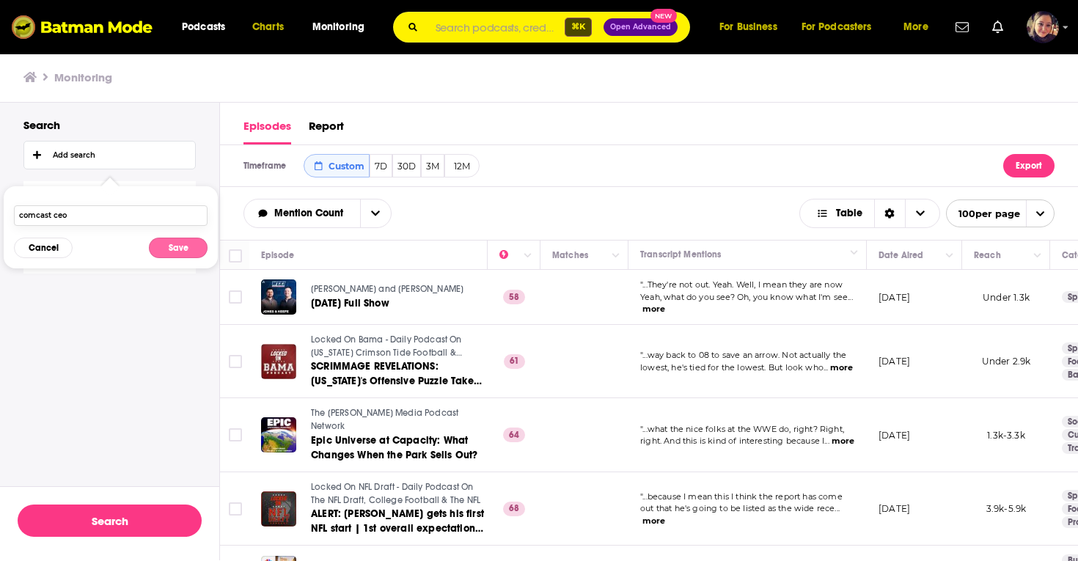
type input "comcast ceo"
click at [180, 250] on button "Save" at bounding box center [178, 248] width 59 height 21
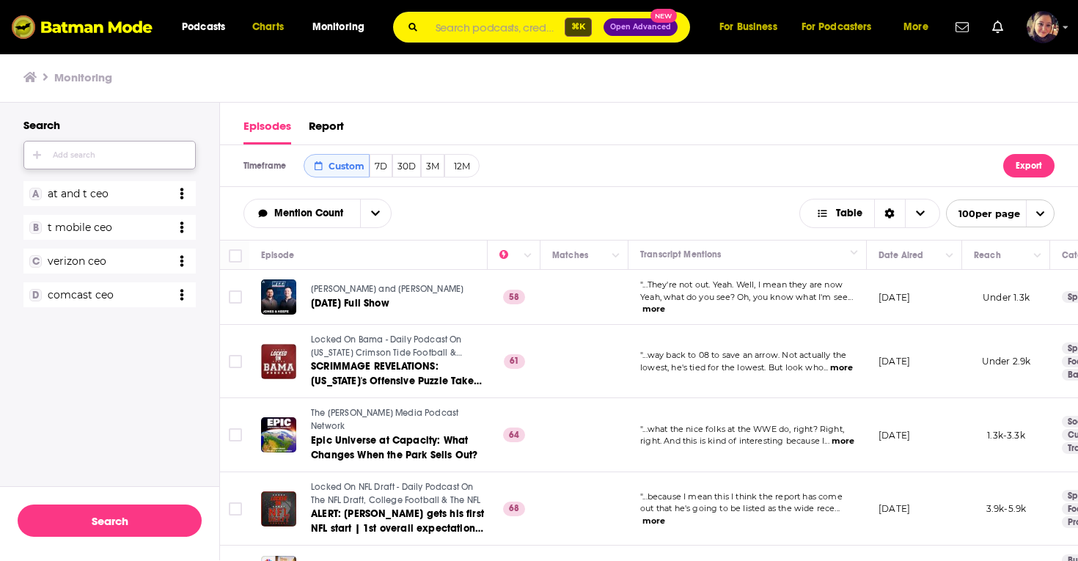
click at [75, 148] on span "white_button-icon Add search" at bounding box center [109, 155] width 171 height 27
click at [82, 219] on input "text" at bounding box center [111, 215] width 194 height 21
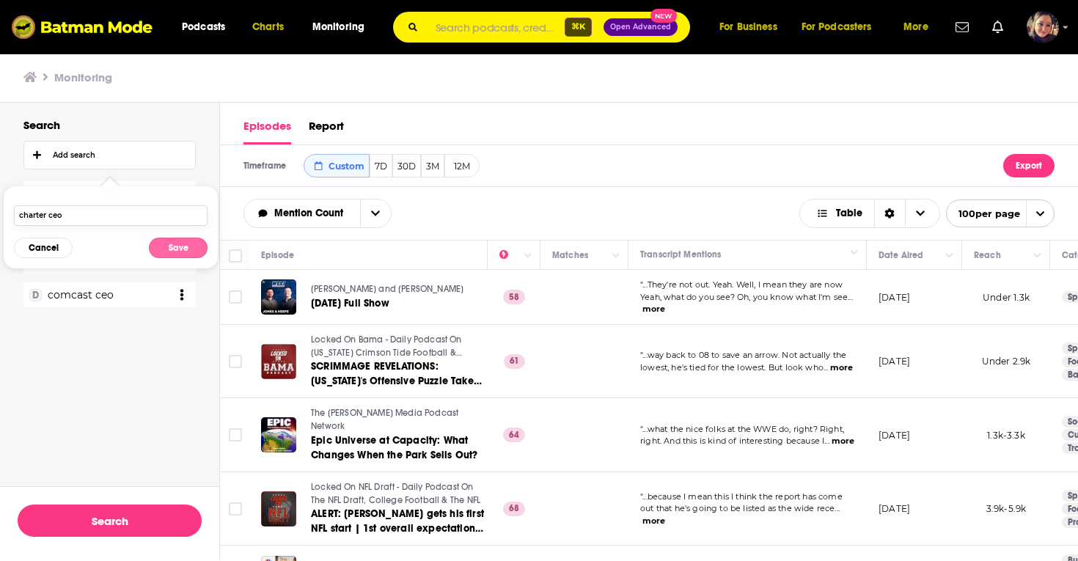
type input "charter ceo"
click at [183, 245] on button "Save" at bounding box center [178, 248] width 59 height 21
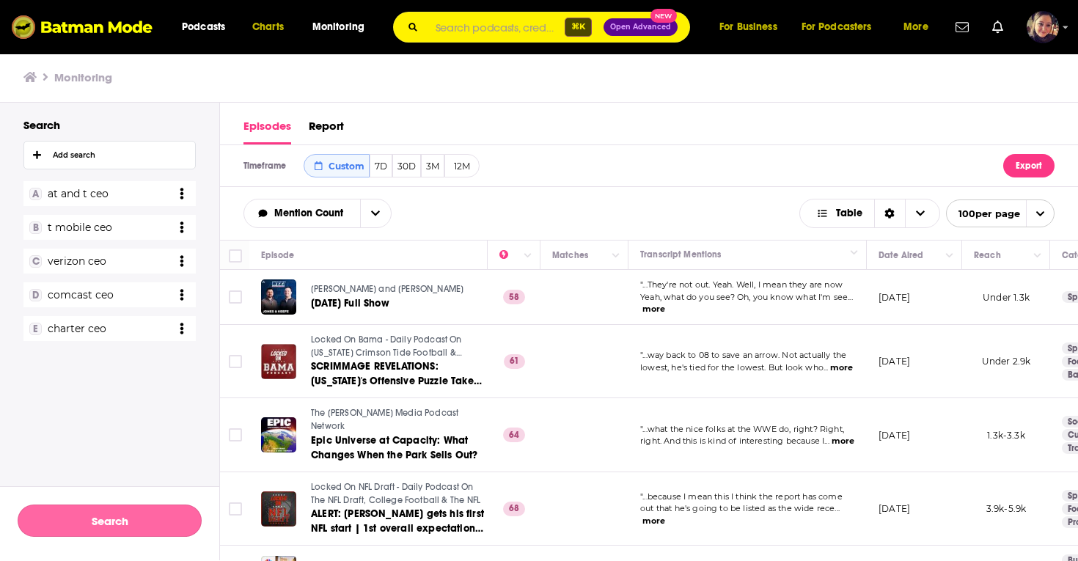
click at [108, 513] on button "Search" at bounding box center [110, 521] width 184 height 32
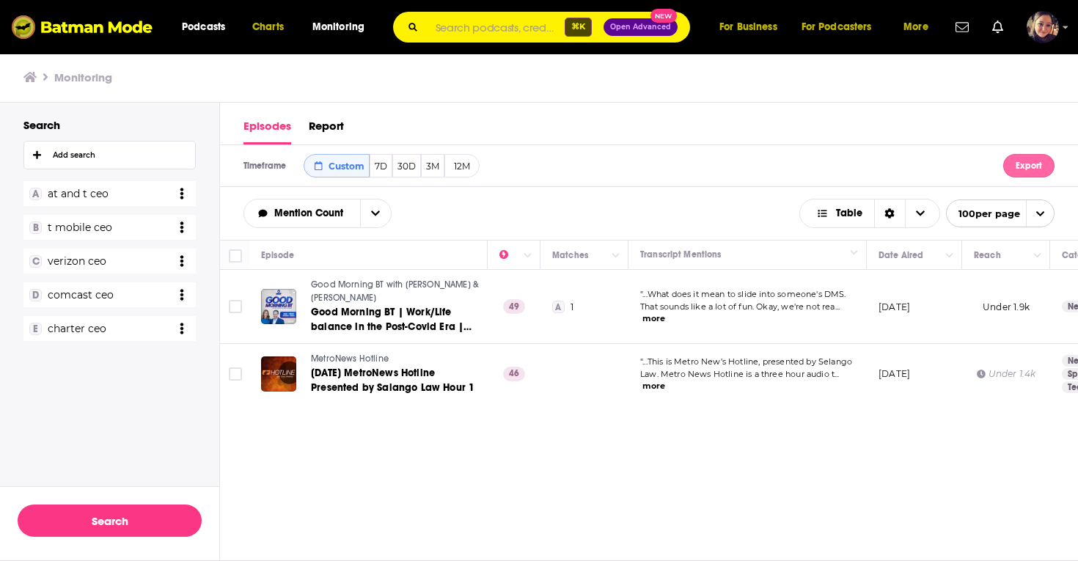
click at [1022, 167] on button "Export" at bounding box center [1028, 165] width 51 height 23
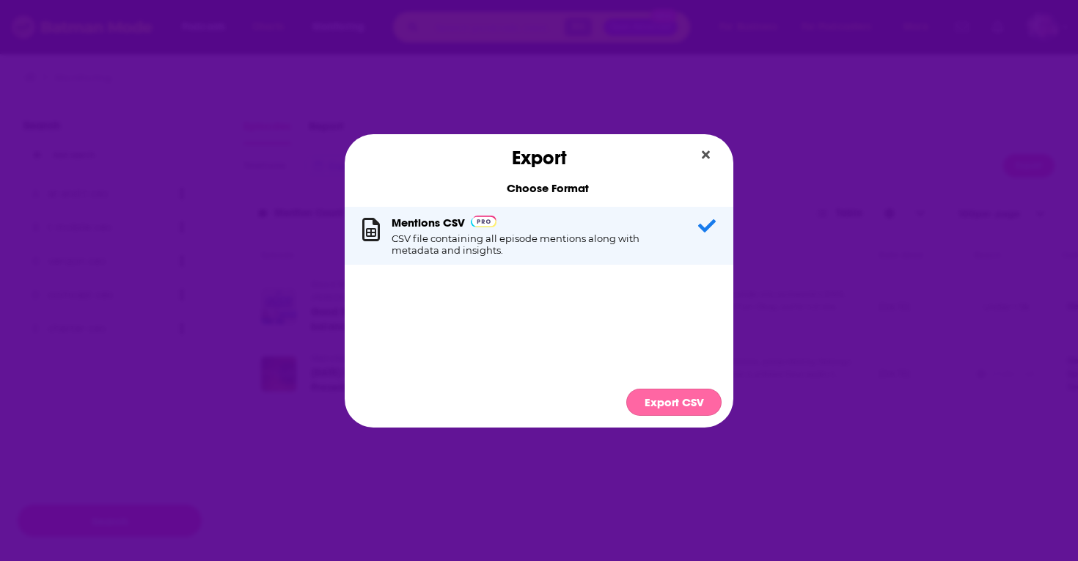
click at [681, 408] on button "Export CSV" at bounding box center [673, 402] width 95 height 27
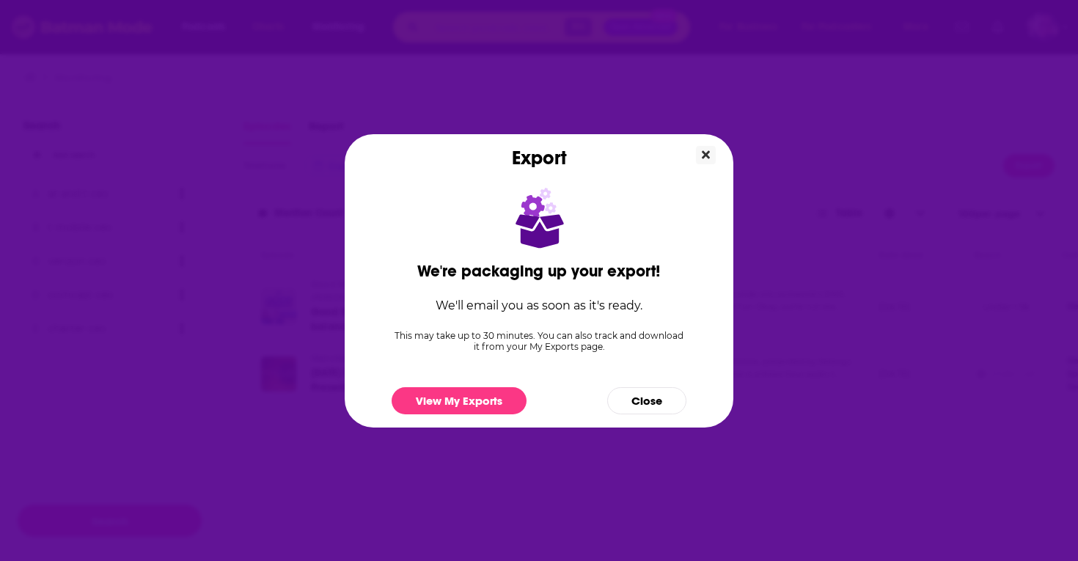
click at [708, 152] on icon "Close" at bounding box center [706, 154] width 8 height 8
